Goal: Information Seeking & Learning: Learn about a topic

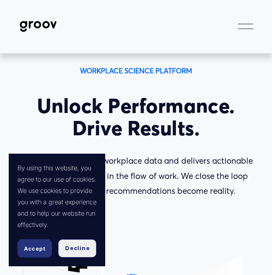
click at [74, 249] on span "Decline" at bounding box center [77, 249] width 24 height 8
